Goal: Task Accomplishment & Management: Manage account settings

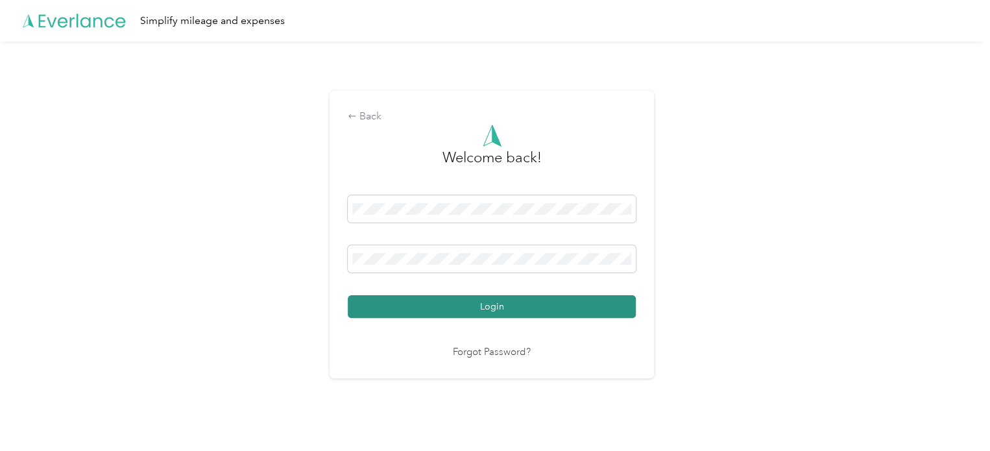
click at [471, 304] on button "Login" at bounding box center [492, 306] width 288 height 23
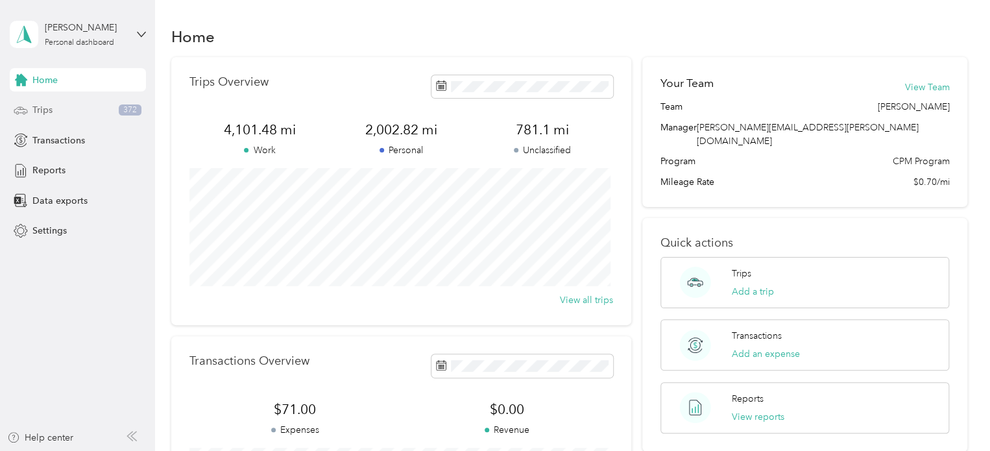
click at [30, 103] on div "Trips 372" at bounding box center [78, 110] width 136 height 23
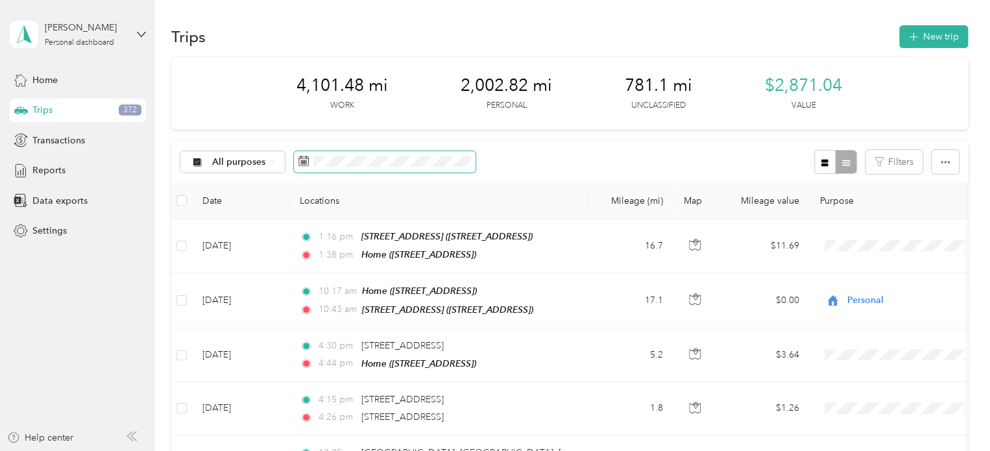
click at [307, 164] on icon at bounding box center [303, 161] width 10 height 10
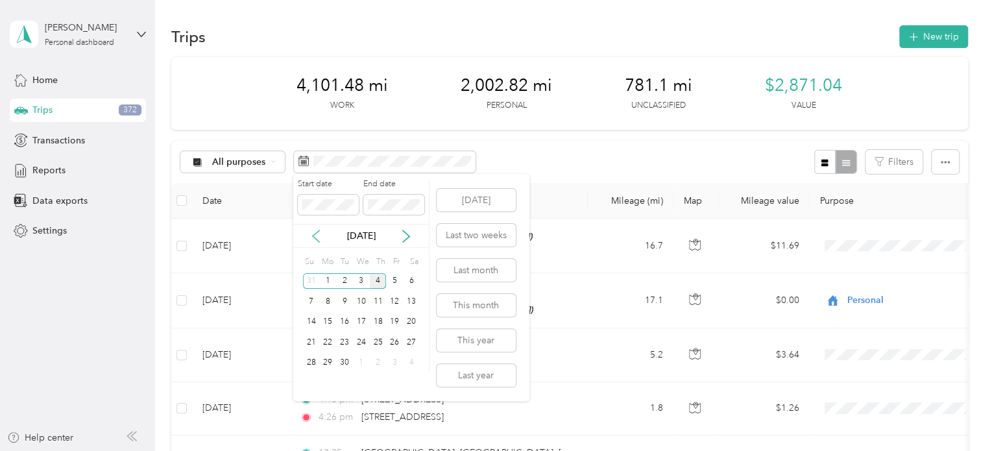
click at [313, 235] on icon at bounding box center [316, 236] width 6 height 12
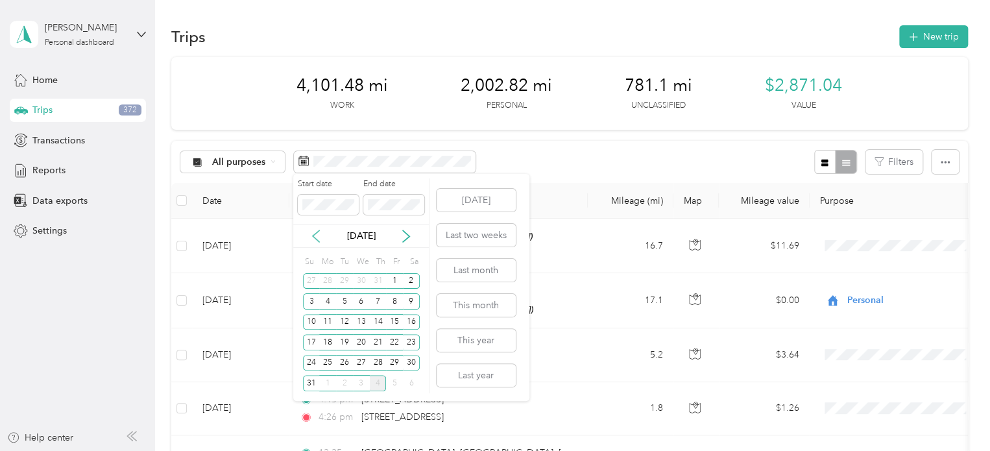
click at [313, 235] on icon at bounding box center [316, 236] width 6 height 12
click at [344, 279] on div "1" at bounding box center [344, 281] width 17 height 16
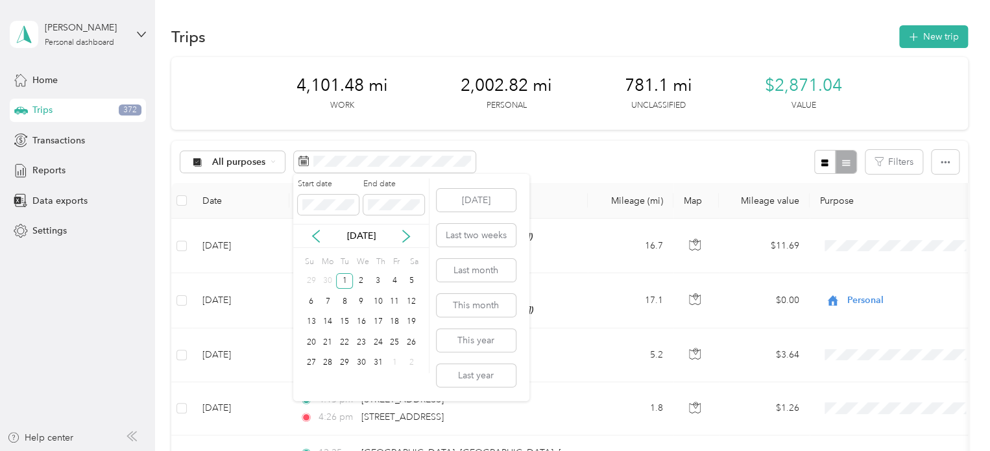
click at [391, 379] on div "Start date End date [DATE] Su Mo Tu We Th Fr Sa 29 30 1 2 3 4 5 6 7 8 9 10 11 1…" at bounding box center [361, 287] width 136 height 227
click at [380, 362] on div "31" at bounding box center [378, 363] width 17 height 16
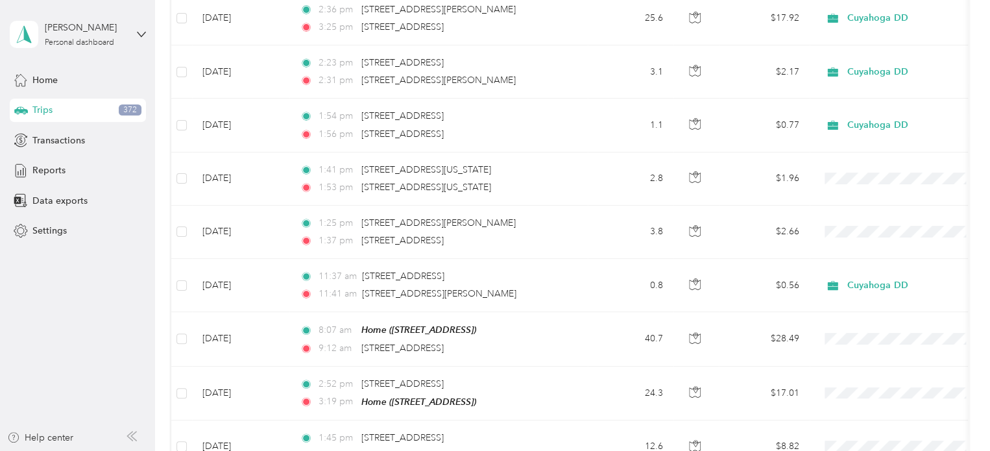
scroll to position [1332, 0]
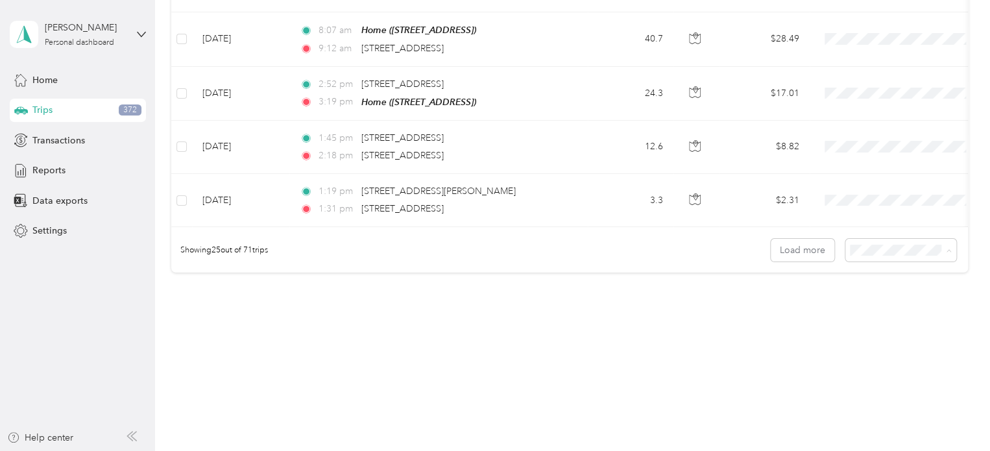
click at [857, 302] on li "50 per load" at bounding box center [897, 295] width 111 height 23
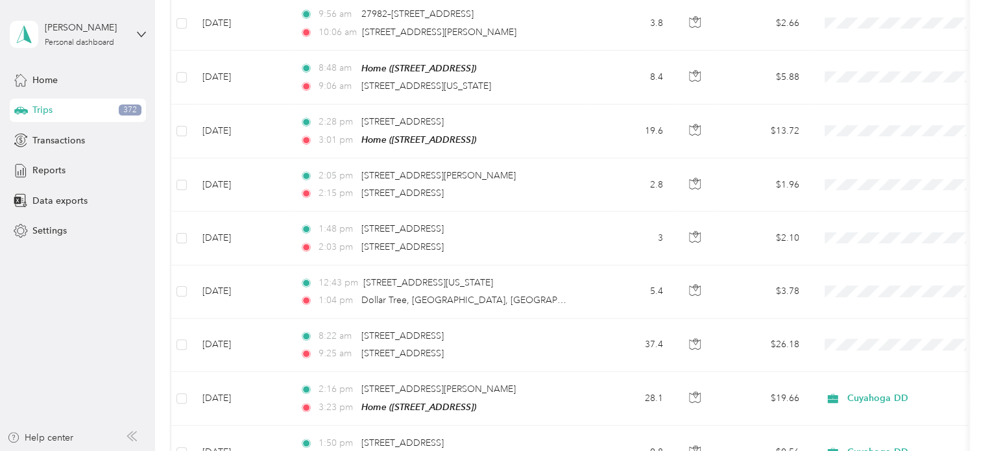
scroll to position [2213, 0]
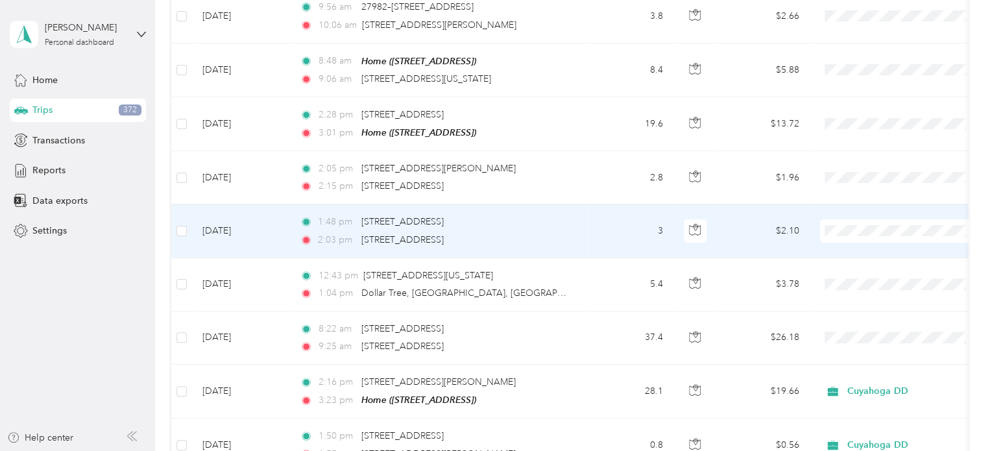
click at [840, 222] on span at bounding box center [900, 230] width 161 height 23
click at [851, 219] on span at bounding box center [900, 230] width 161 height 23
click at [876, 231] on span "Cuyahoga DD" at bounding box center [911, 235] width 120 height 14
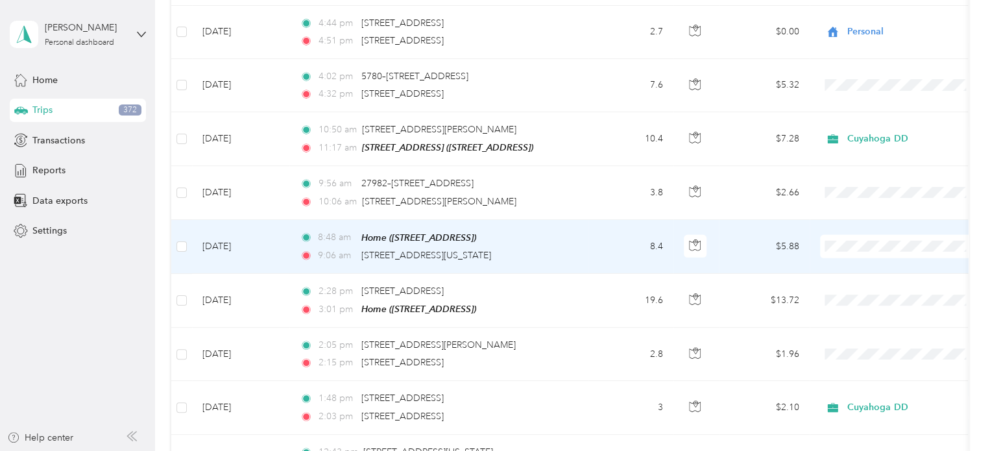
scroll to position [2036, 0]
click at [864, 279] on li "Personal" at bounding box center [900, 276] width 161 height 23
